Goal: Task Accomplishment & Management: Use online tool/utility

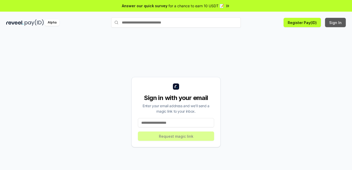
click at [339, 23] on button "Sign In" at bounding box center [335, 22] width 21 height 9
click at [52, 23] on div "Alpha" at bounding box center [52, 22] width 15 height 6
